Goal: Task Accomplishment & Management: Manage account settings

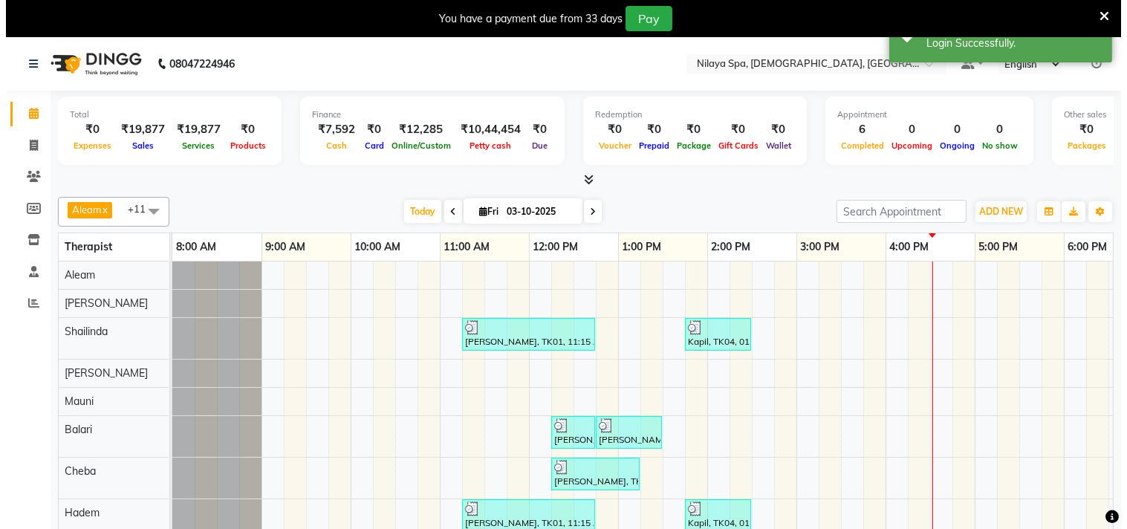
scroll to position [30, 0]
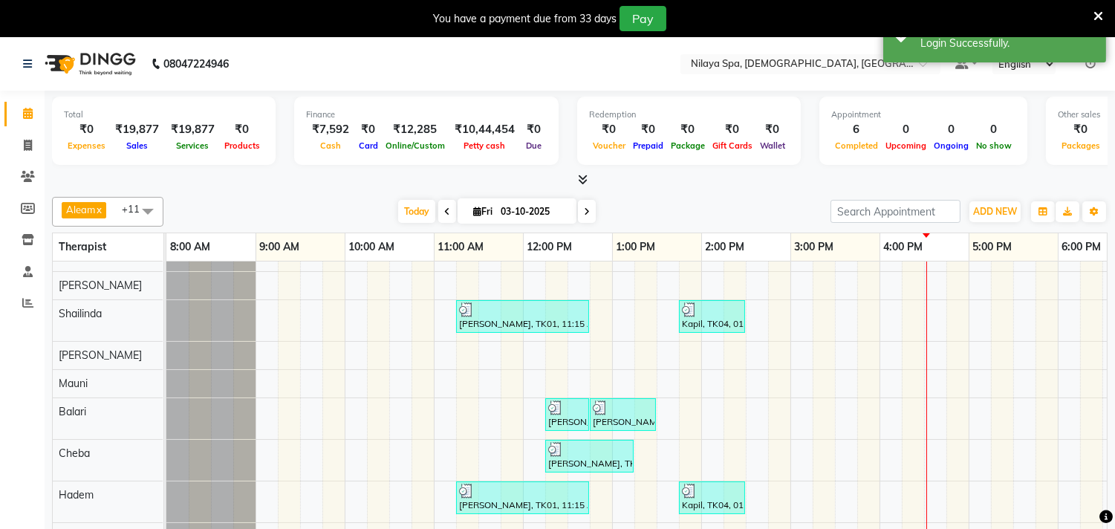
click at [1098, 12] on icon at bounding box center [1099, 16] width 10 height 13
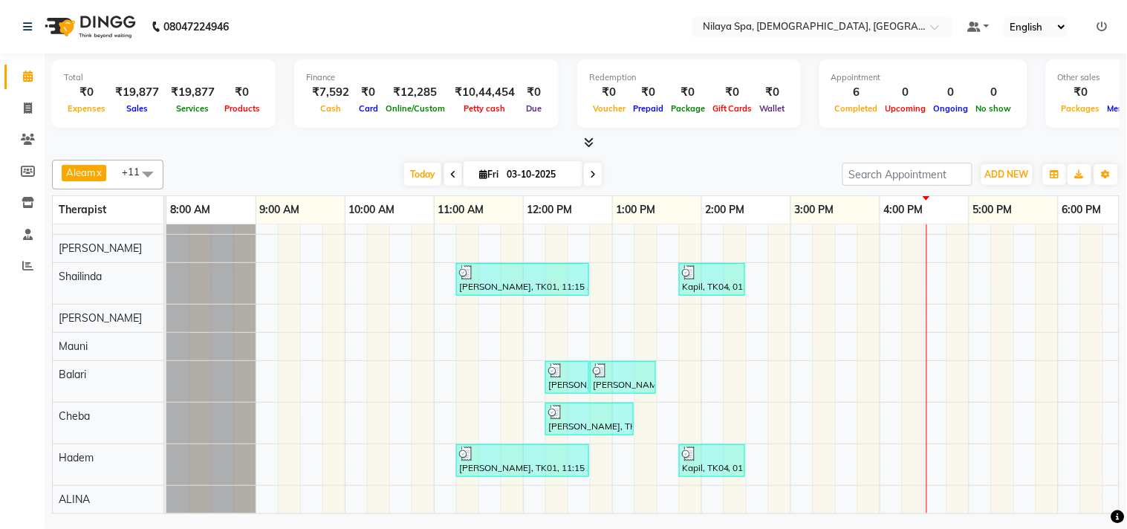
click at [1104, 24] on icon at bounding box center [1102, 27] width 10 height 10
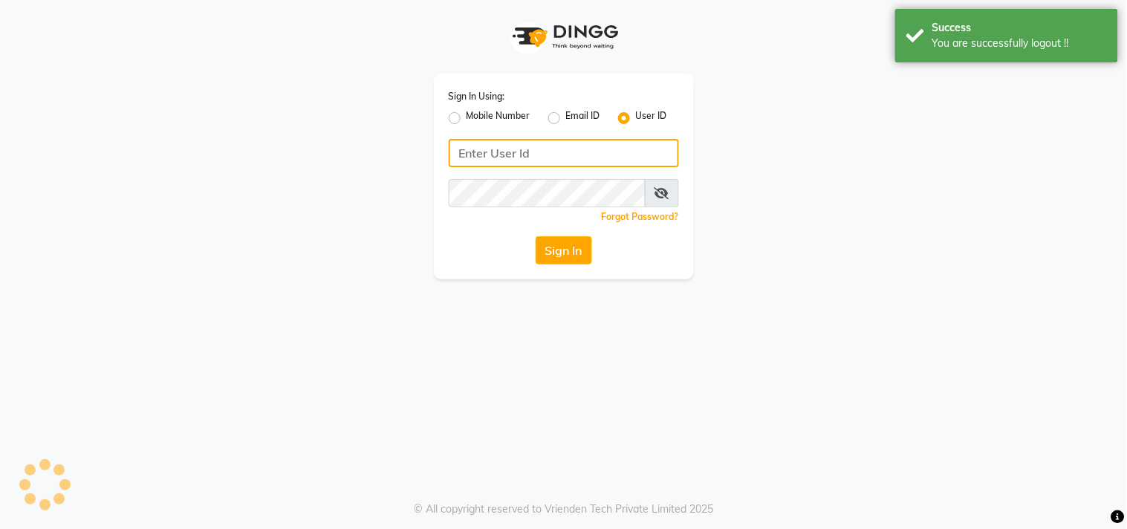
type input "7304577933"
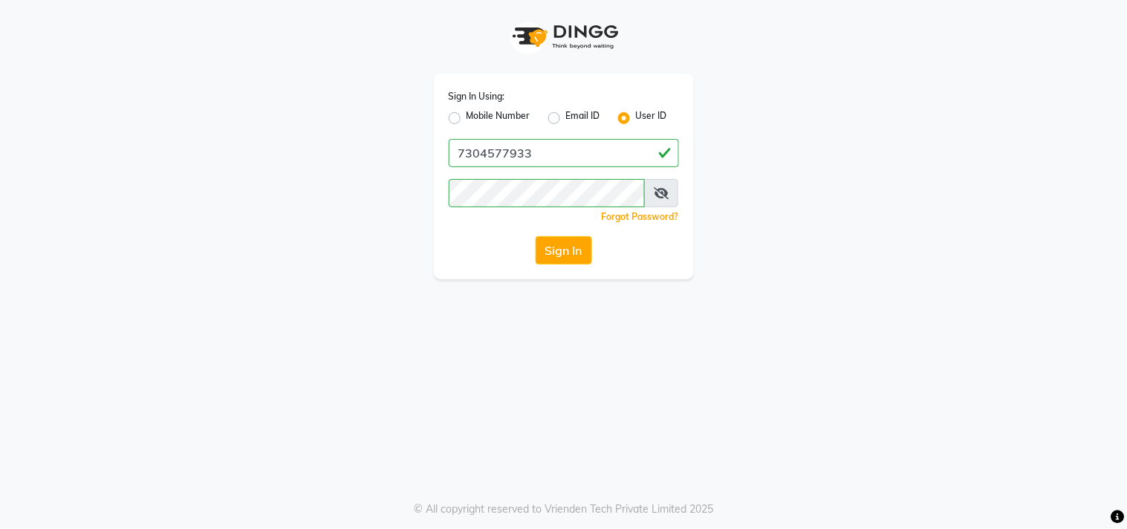
click at [467, 120] on label "Mobile Number" at bounding box center [499, 118] width 64 height 18
click at [467, 119] on input "Mobile Number" at bounding box center [472, 114] width 10 height 10
radio input "true"
radio input "false"
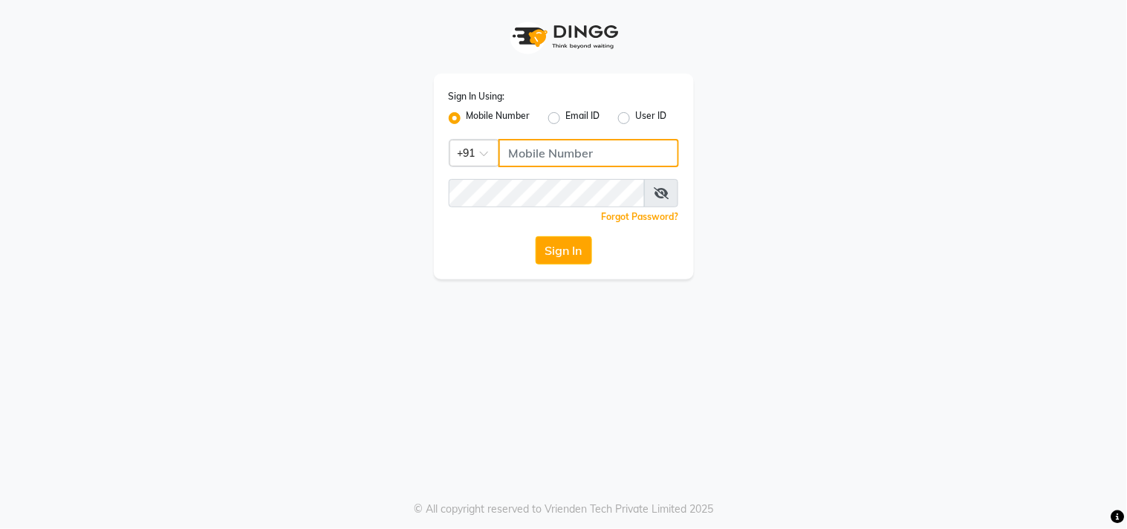
click at [546, 155] on input "Username" at bounding box center [588, 153] width 181 height 28
type input "8369581352"
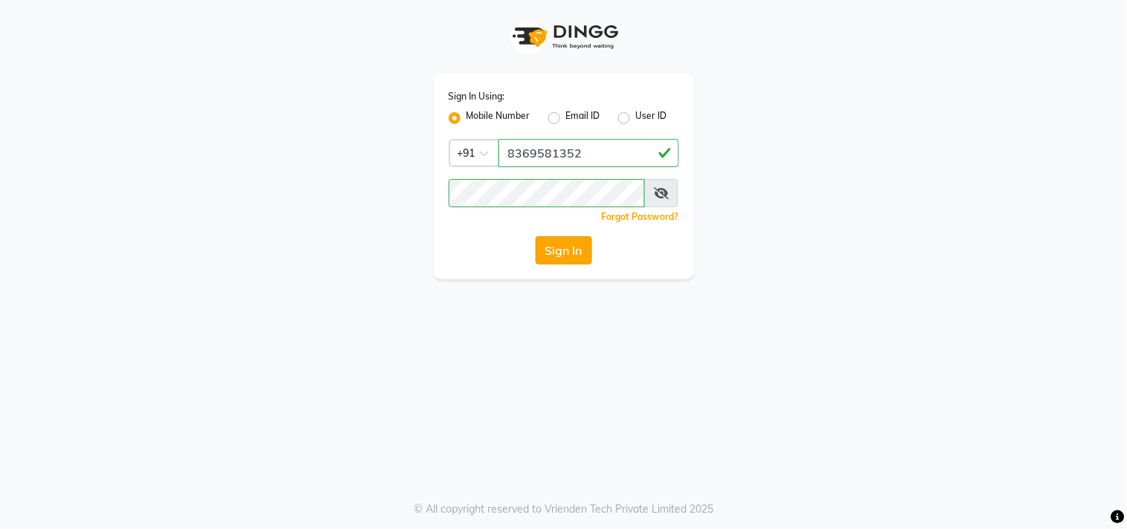
click at [550, 251] on button "Sign In" at bounding box center [564, 250] width 56 height 28
